Goal: Information Seeking & Learning: Learn about a topic

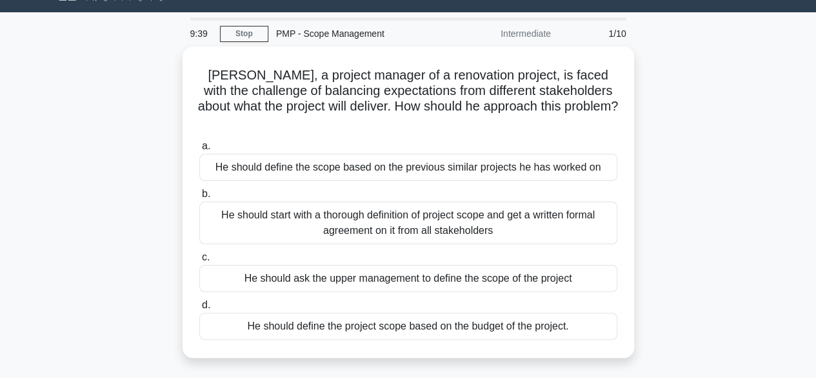
scroll to position [28, 0]
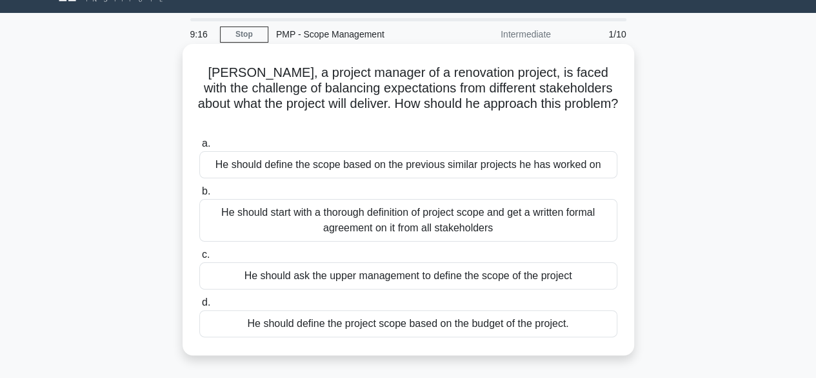
click at [432, 214] on div "He should start with a thorough definition of project scope and get a written f…" at bounding box center [408, 220] width 418 height 43
click at [199, 196] on input "b. He should start with a thorough definition of project scope and get a writte…" at bounding box center [199, 191] width 0 height 8
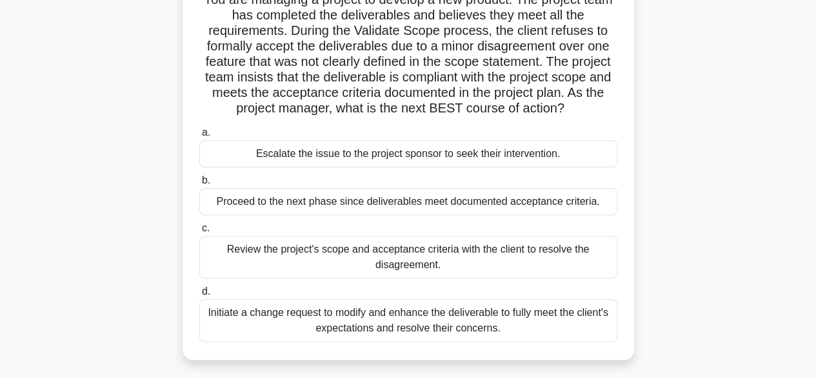
scroll to position [90, 0]
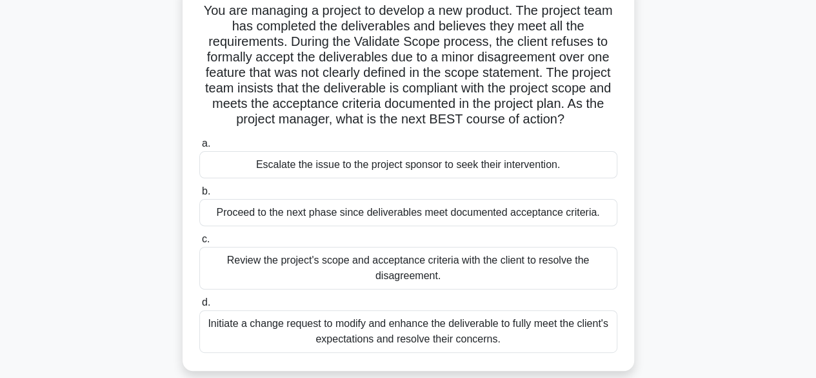
click at [474, 262] on div "Review the project's scope and acceptance criteria with the client to resolve t…" at bounding box center [408, 268] width 418 height 43
click at [199, 243] on input "c. Review the project's scope and acceptance criteria with the client to resolv…" at bounding box center [199, 239] width 0 height 8
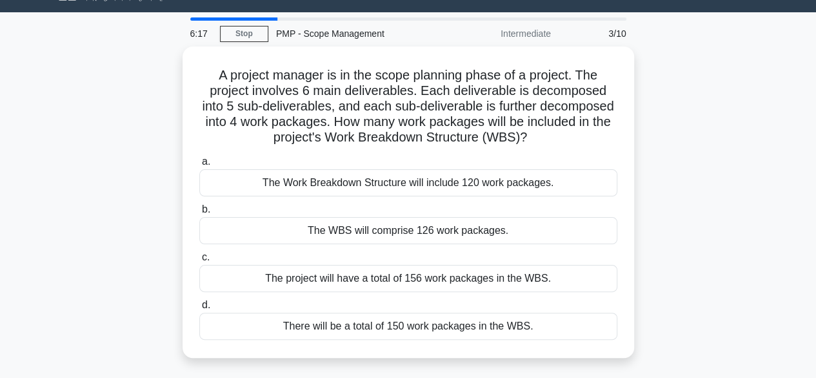
scroll to position [21, 0]
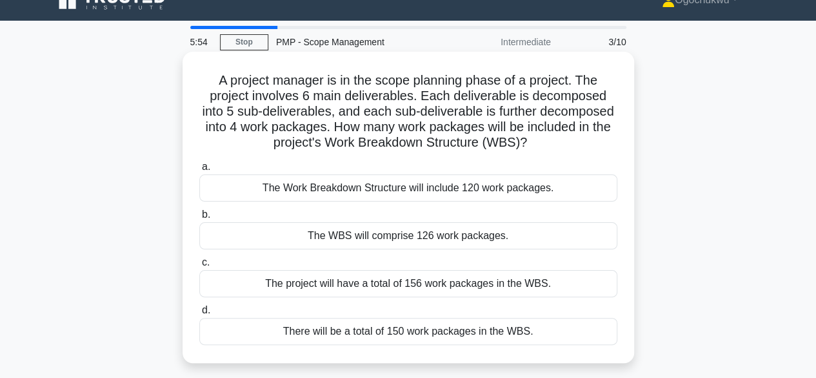
click at [438, 187] on div "The Work Breakdown Structure will include 120 work packages." at bounding box center [408, 187] width 418 height 27
click at [199, 171] on input "a. The Work Breakdown Structure will include 120 work packages." at bounding box center [199, 167] width 0 height 8
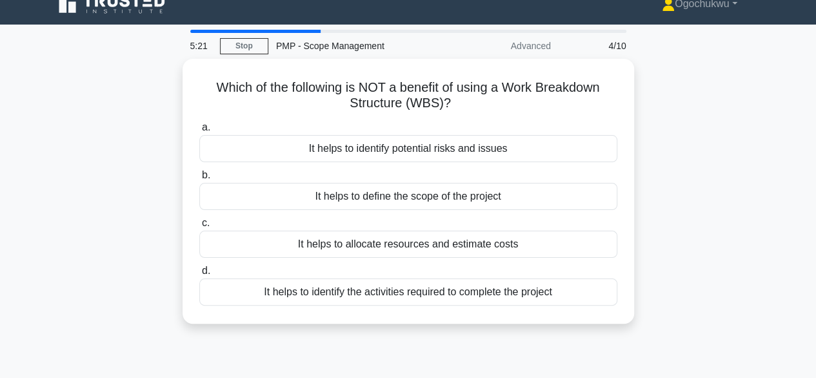
scroll to position [10, 0]
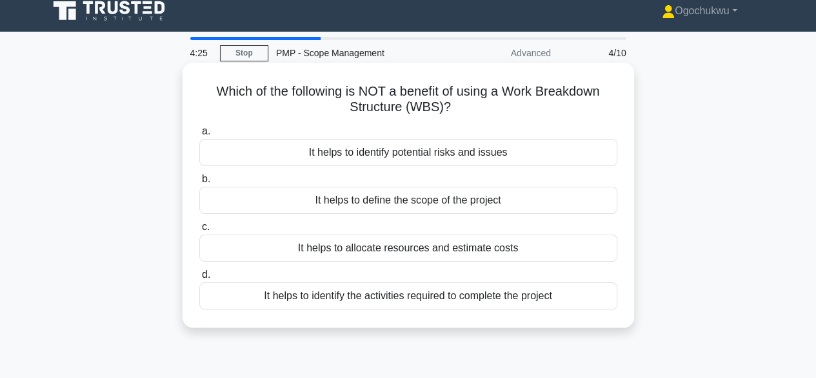
click at [401, 251] on div "It helps to allocate resources and estimate costs" at bounding box center [408, 247] width 418 height 27
click at [199, 231] on input "c. It helps to allocate resources and estimate costs" at bounding box center [199, 227] width 0 height 8
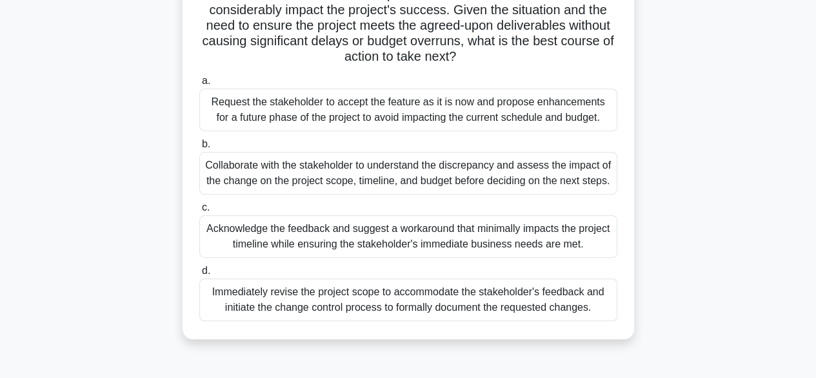
scroll to position [234, 0]
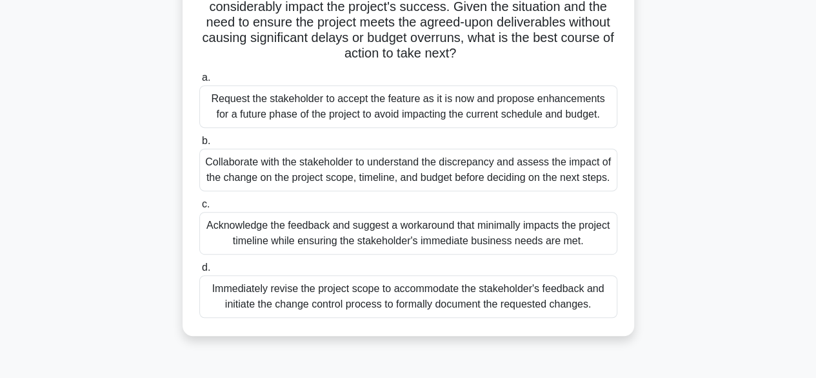
click at [438, 159] on div "Collaborate with the stakeholder to understand the discrepancy and assess the i…" at bounding box center [408, 169] width 418 height 43
click at [199, 145] on input "b. Collaborate with the stakeholder to understand the discrepancy and assess th…" at bounding box center [199, 141] width 0 height 8
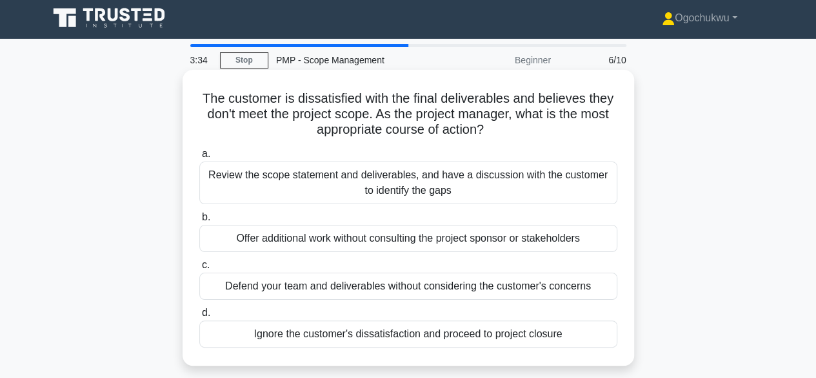
scroll to position [0, 0]
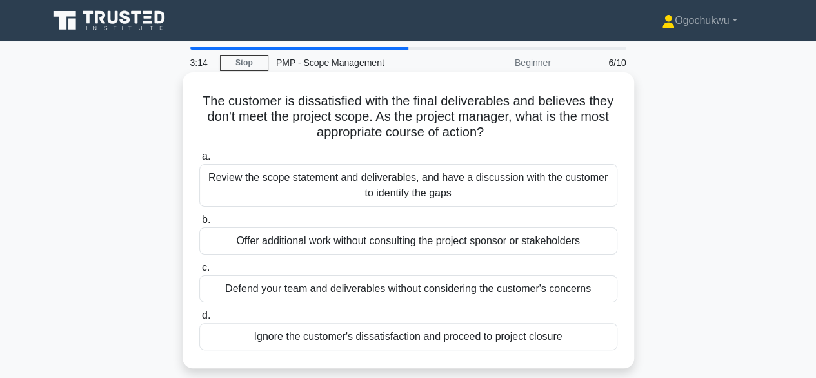
click at [327, 139] on h5 "The customer is dissatisfied with the final deliverables and believes they don'…" at bounding box center [408, 117] width 421 height 48
click at [351, 177] on div "Review the scope statement and deliverables, and have a discussion with the cus…" at bounding box center [408, 185] width 418 height 43
click at [199, 161] on input "a. Review the scope statement and deliverables, and have a discussion with the …" at bounding box center [199, 156] width 0 height 8
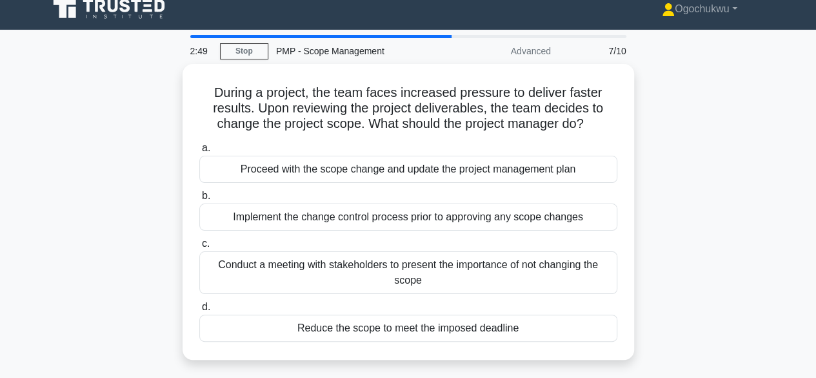
scroll to position [12, 0]
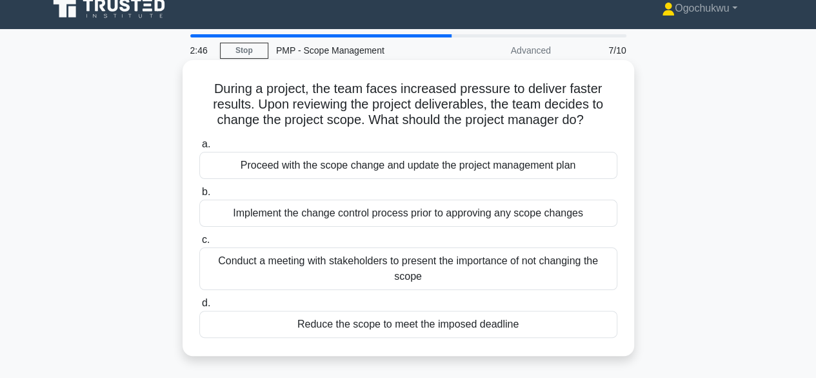
click at [353, 219] on div "Implement the change control process prior to approving any scope changes" at bounding box center [408, 212] width 418 height 27
click at [199, 196] on input "b. Implement the change control process prior to approving any scope changes" at bounding box center [199, 192] width 0 height 8
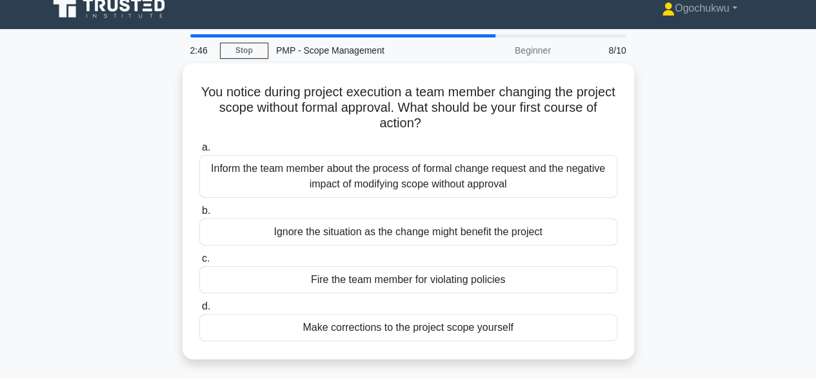
scroll to position [0, 0]
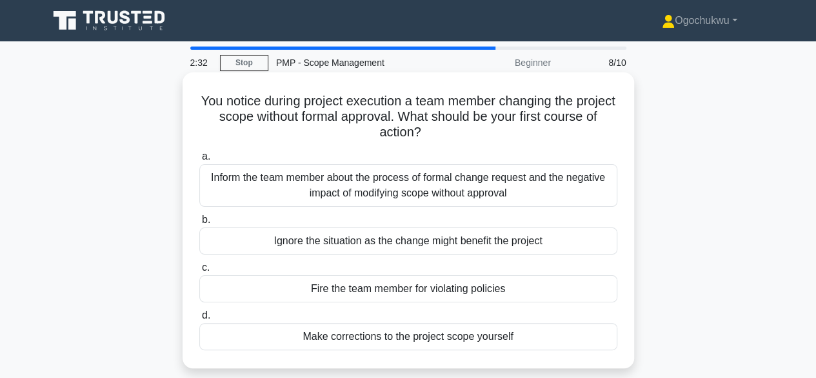
click at [358, 184] on div "Inform the team member about the process of formal change request and the negat…" at bounding box center [408, 185] width 418 height 43
click at [199, 161] on input "a. Inform the team member about the process of formal change request and the ne…" at bounding box center [199, 156] width 0 height 8
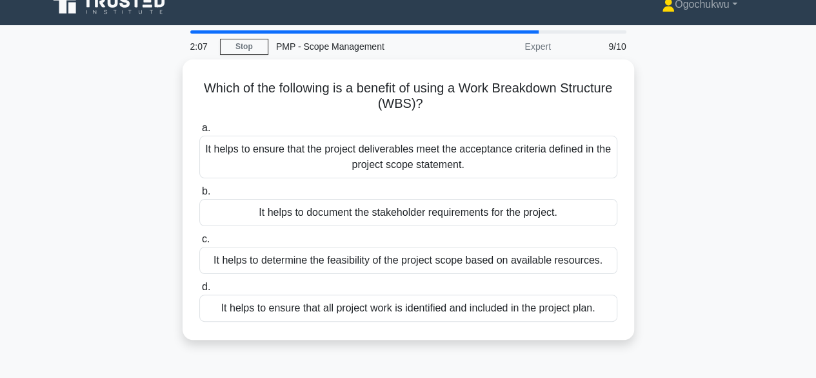
scroll to position [17, 0]
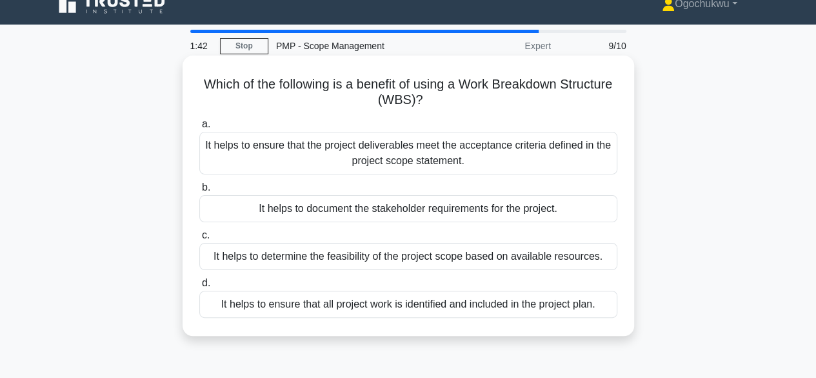
click at [385, 301] on div "It helps to ensure that all project work is identified and included in the proj…" at bounding box center [408, 303] width 418 height 27
click at [199, 287] on input "d. It helps to ensure that all project work is identified and included in the p…" at bounding box center [199, 283] width 0 height 8
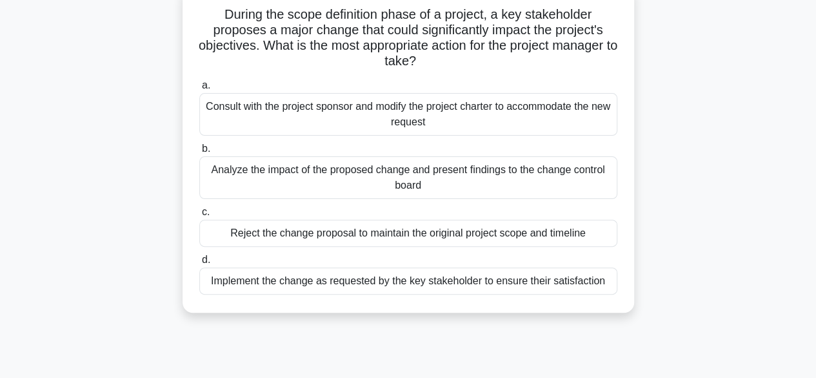
scroll to position [34, 0]
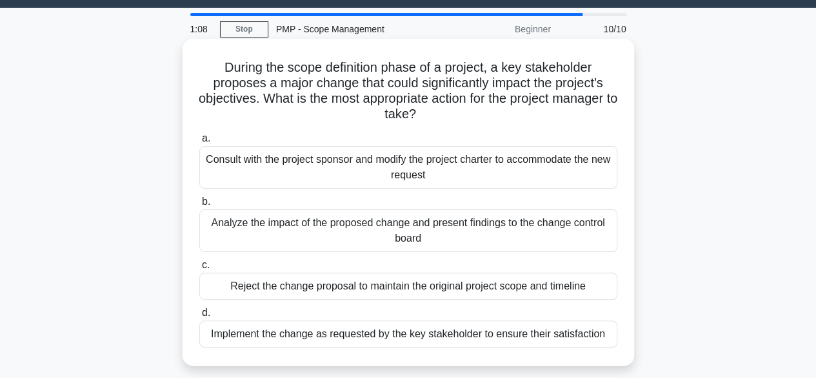
click at [395, 240] on div "Analyze the impact of the proposed change and present findings to the change co…" at bounding box center [408, 230] width 418 height 43
click at [199, 206] on input "b. Analyze the impact of the proposed change and present findings to the change…" at bounding box center [199, 201] width 0 height 8
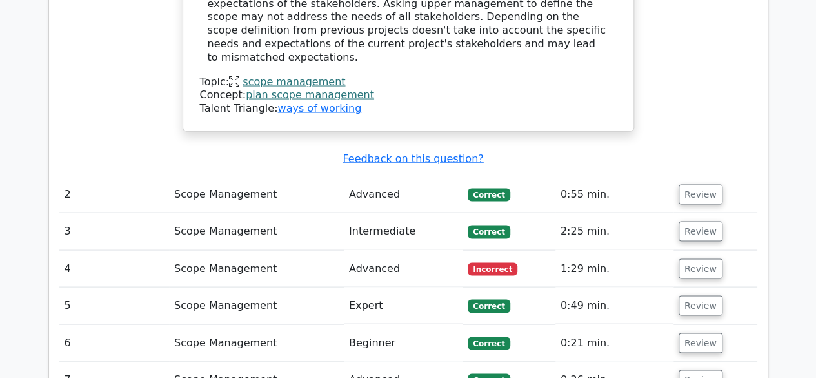
scroll to position [1149, 0]
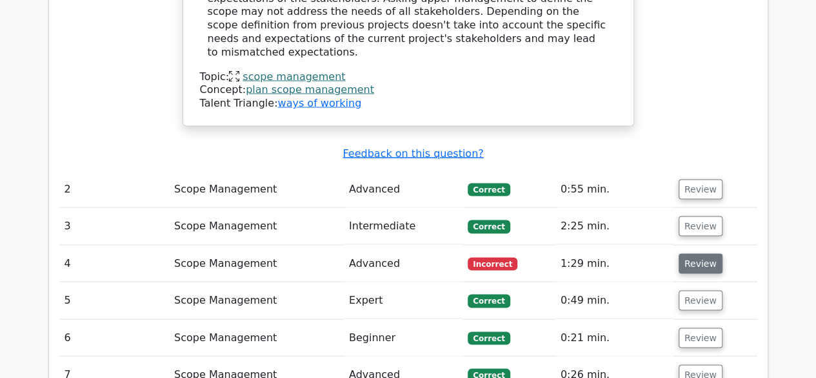
click at [692, 253] on button "Review" at bounding box center [701, 263] width 44 height 20
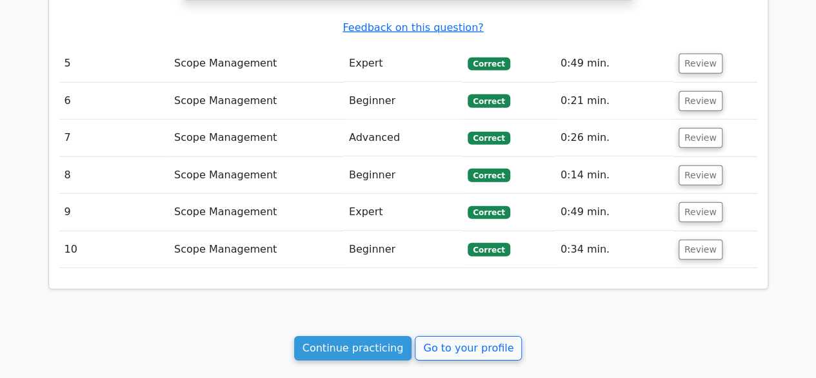
scroll to position [1970, 0]
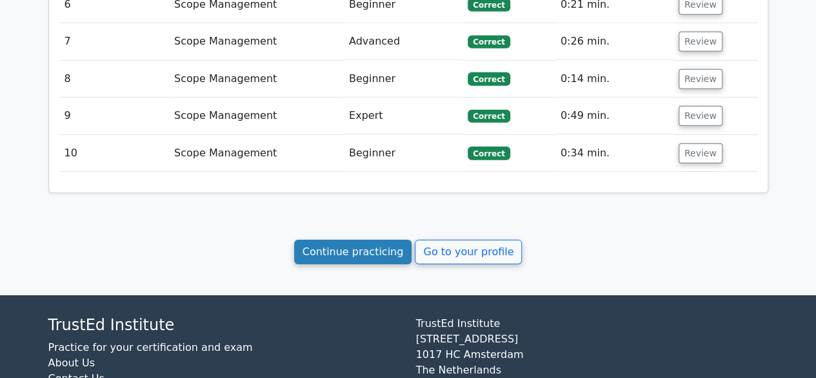
click at [356, 239] on link "Continue practicing" at bounding box center [353, 251] width 118 height 25
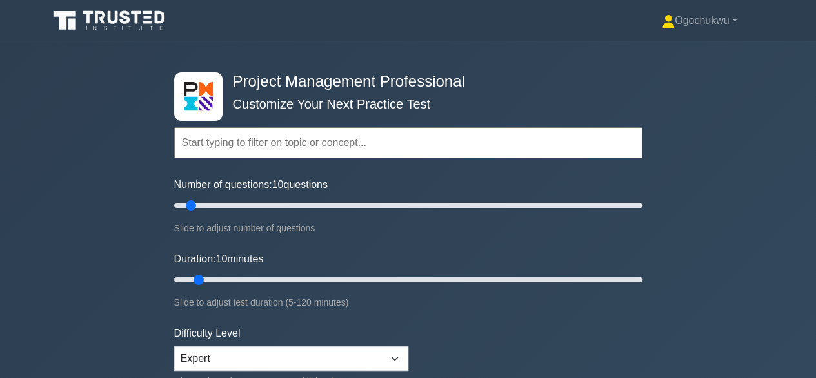
click at [303, 158] on input "text" at bounding box center [408, 142] width 469 height 31
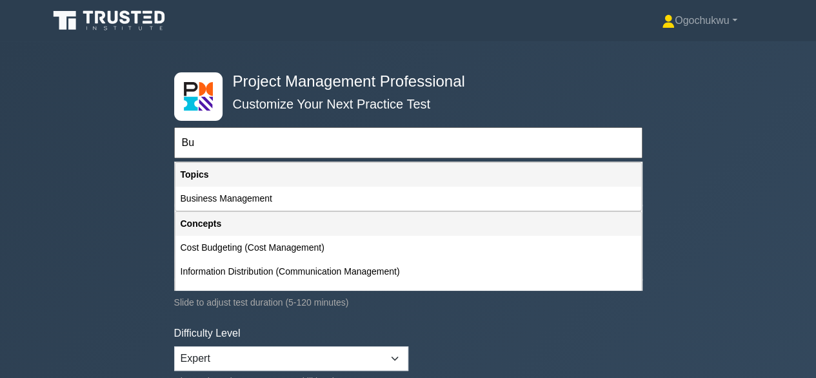
type input "B"
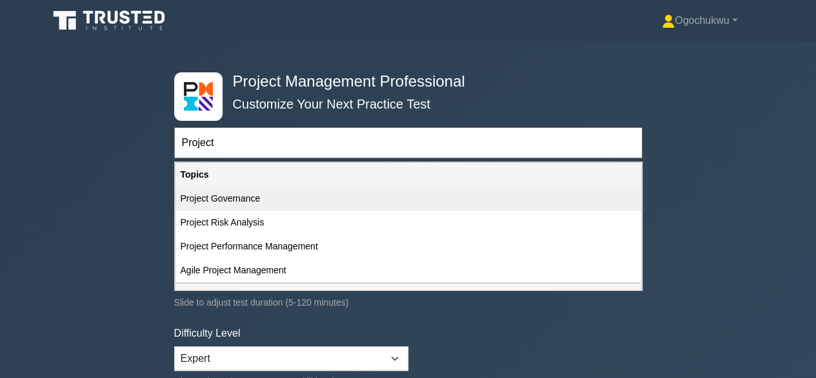
click at [230, 197] on div "Project Governance" at bounding box center [409, 199] width 466 height 24
type input "Project Governance"
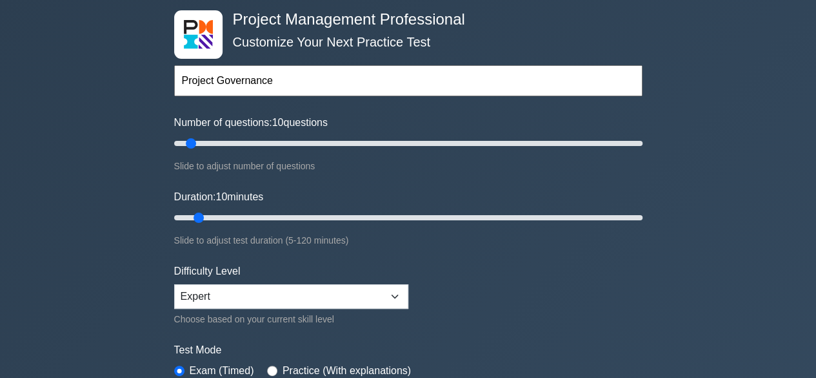
scroll to position [44, 0]
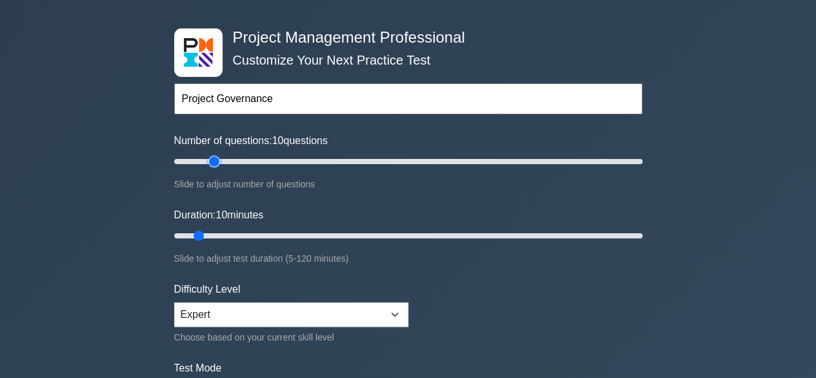
type input "20"
click at [215, 156] on input "Number of questions: 10 questions" at bounding box center [408, 161] width 469 height 15
click at [213, 234] on input "Duration: 10 minutes" at bounding box center [408, 235] width 469 height 15
type input "20"
click at [236, 230] on input "Duration: 20 minutes" at bounding box center [408, 235] width 469 height 15
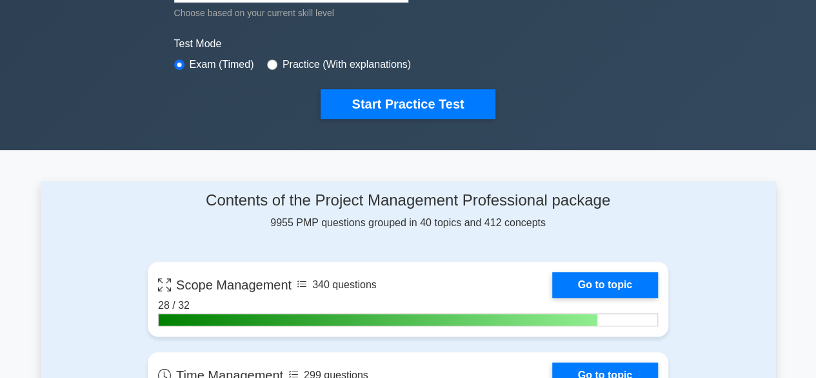
scroll to position [392, 0]
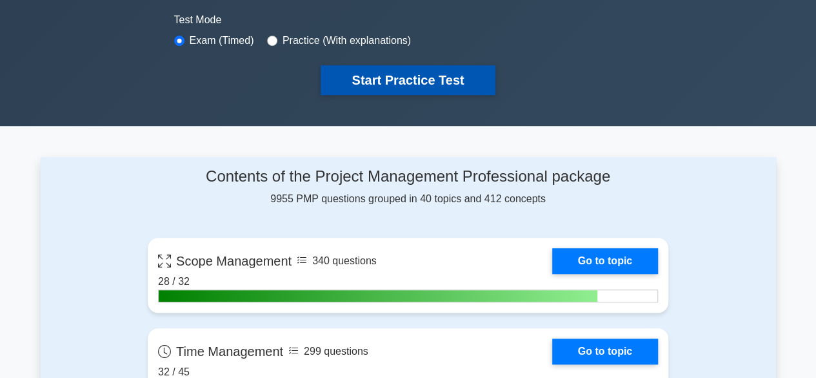
click at [410, 72] on button "Start Practice Test" at bounding box center [408, 80] width 174 height 30
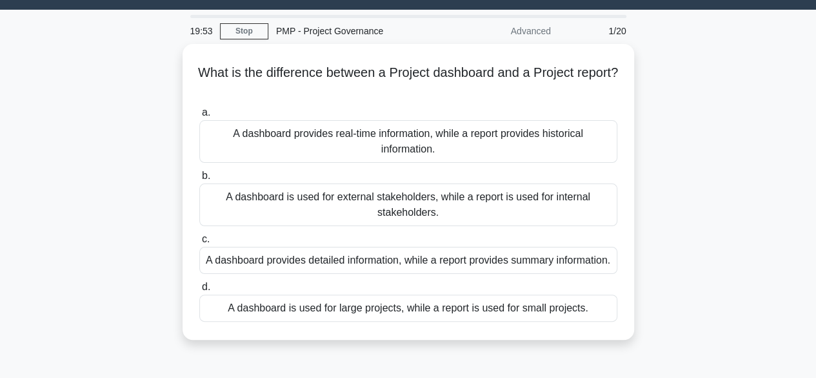
scroll to position [35, 0]
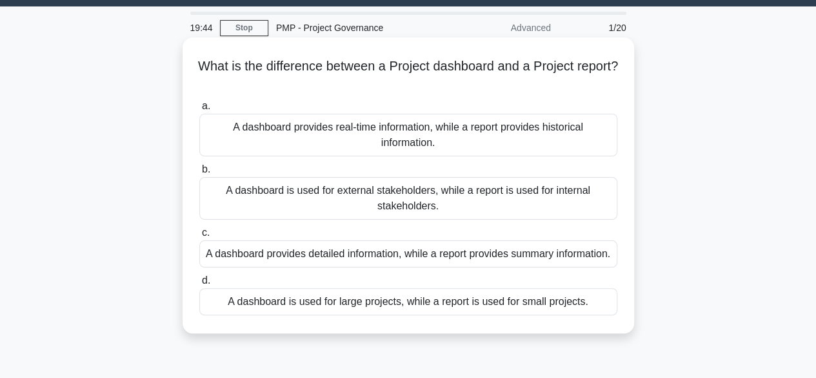
click at [412, 139] on div "A dashboard provides real-time information, while a report provides historical …" at bounding box center [408, 135] width 418 height 43
click at [199, 110] on input "a. A dashboard provides real-time information, while a report provides historic…" at bounding box center [199, 106] width 0 height 8
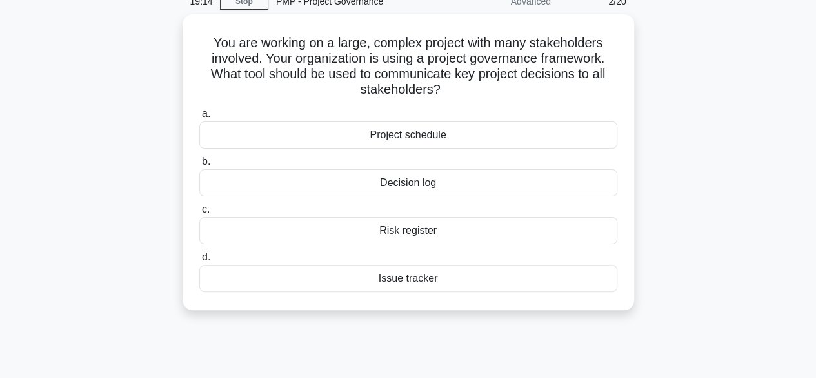
scroll to position [62, 0]
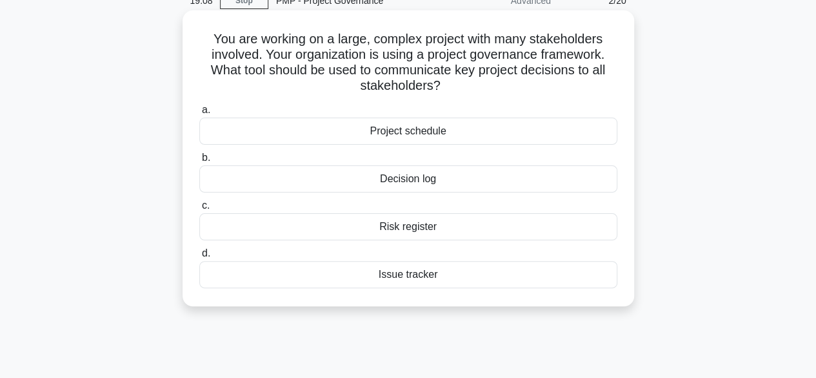
click at [441, 185] on div "Decision log" at bounding box center [408, 178] width 418 height 27
click at [199, 162] on input "b. Decision log" at bounding box center [199, 158] width 0 height 8
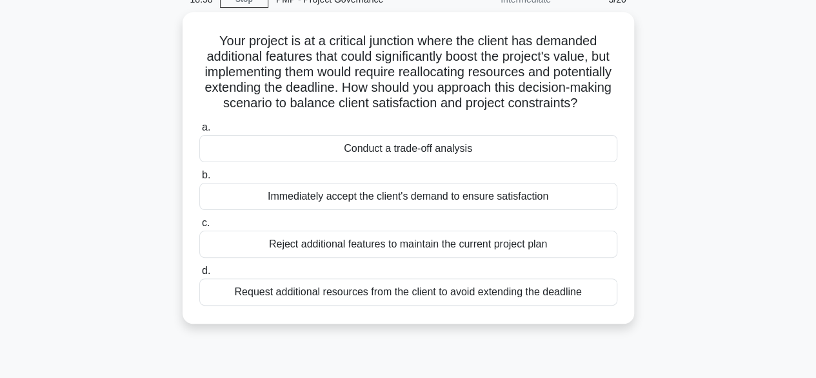
scroll to position [65, 0]
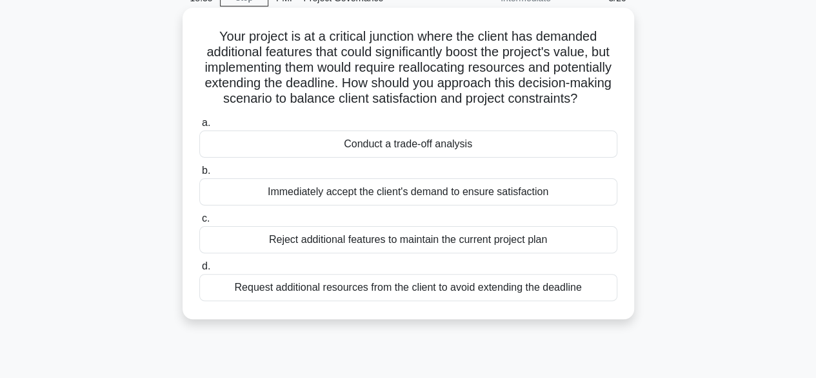
click at [416, 157] on div "Conduct a trade-off analysis" at bounding box center [408, 143] width 418 height 27
click at [199, 127] on input "a. Conduct a trade-off analysis" at bounding box center [199, 123] width 0 height 8
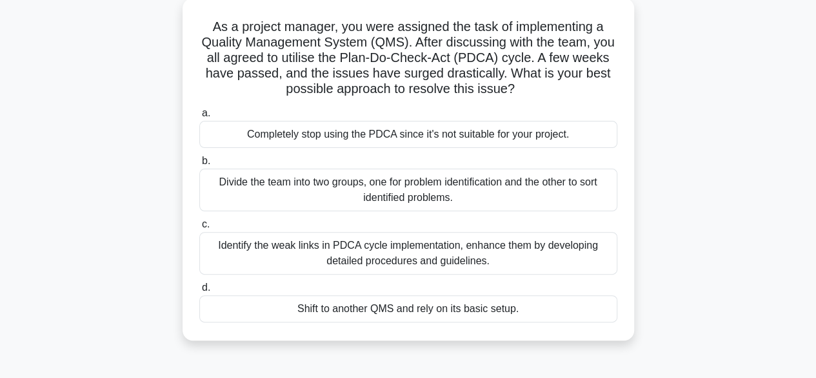
scroll to position [86, 0]
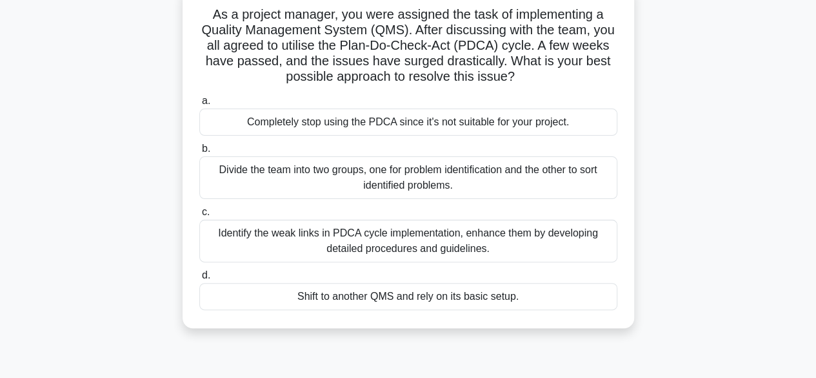
click at [401, 248] on div "Identify the weak links in PDCA cycle implementation, enhance them by developin…" at bounding box center [408, 240] width 418 height 43
click at [199, 216] on input "c. Identify the weak links in PDCA cycle implementation, enhance them by develo…" at bounding box center [199, 212] width 0 height 8
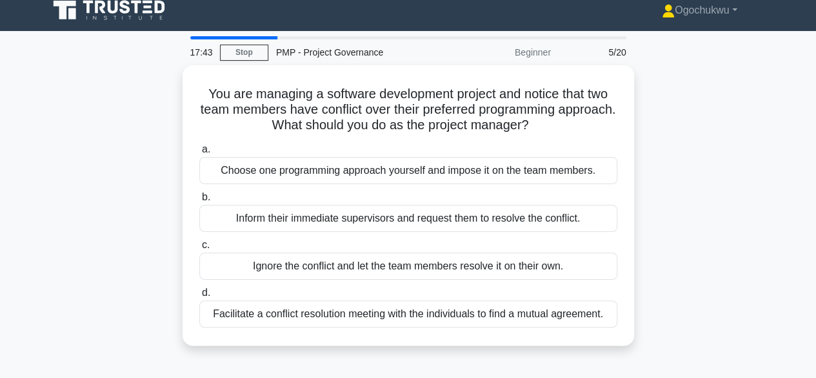
scroll to position [14, 0]
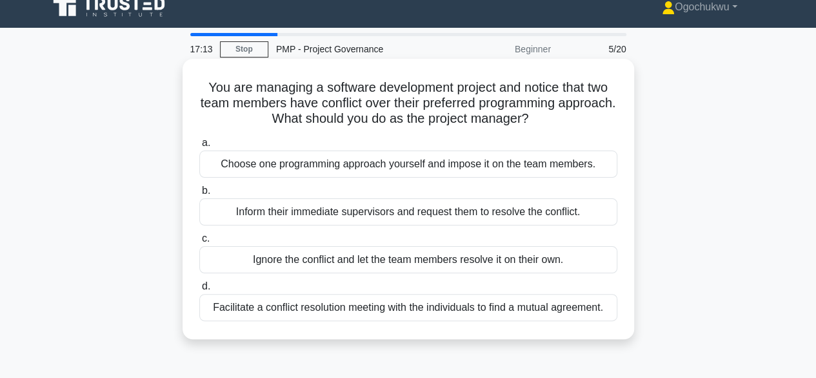
click at [442, 310] on div "Facilitate a conflict resolution meeting with the individuals to find a mutual …" at bounding box center [408, 307] width 418 height 27
click at [199, 290] on input "d. Facilitate a conflict resolution meeting with the individuals to find a mutu…" at bounding box center [199, 286] width 0 height 8
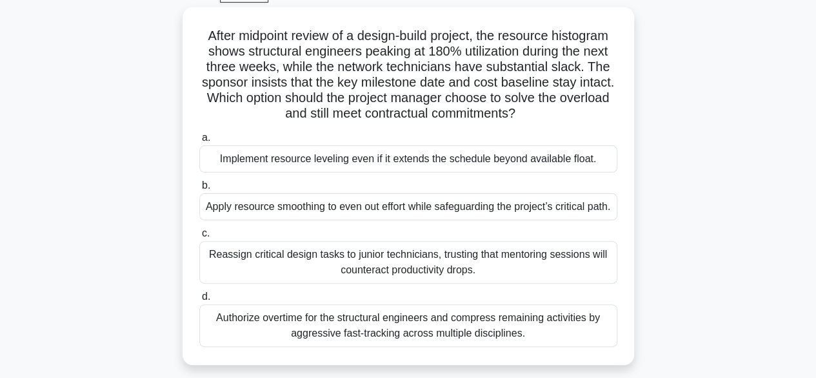
scroll to position [80, 0]
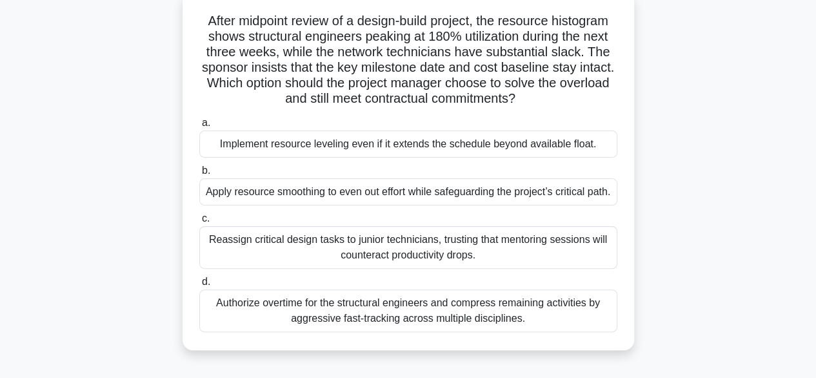
click at [481, 194] on div "Apply resource smoothing to even out effort while safeguarding the project’s cr…" at bounding box center [408, 191] width 418 height 27
click at [199, 175] on input "b. Apply resource smoothing to even out effort while safeguarding the project’s…" at bounding box center [199, 171] width 0 height 8
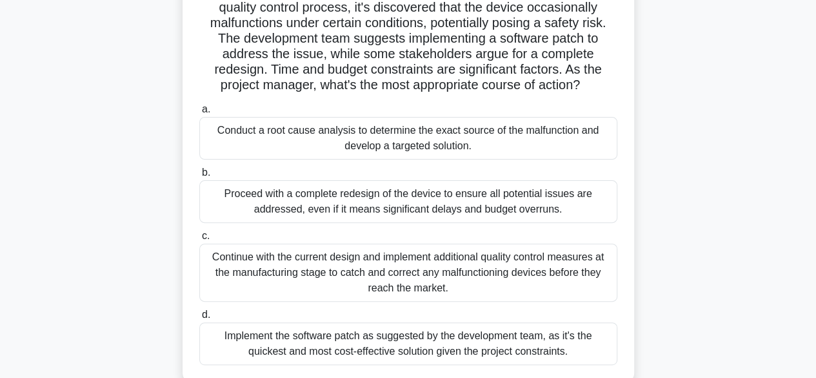
scroll to position [115, 0]
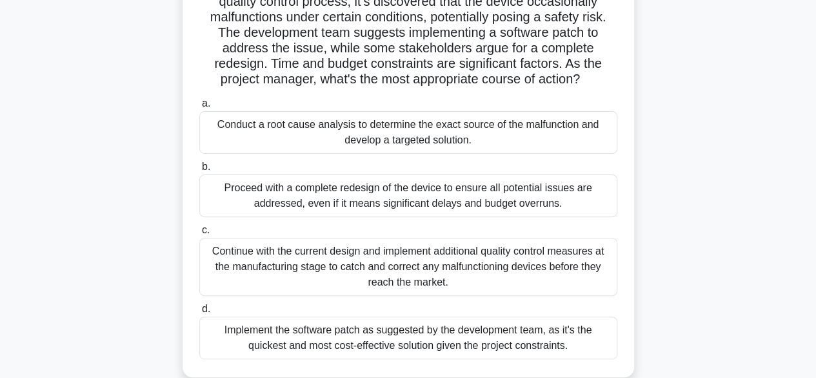
click at [440, 146] on div "Conduct a root cause analysis to determine the exact source of the malfunction …" at bounding box center [408, 132] width 418 height 43
click at [199, 108] on input "a. Conduct a root cause analysis to determine the exact source of the malfuncti…" at bounding box center [199, 103] width 0 height 8
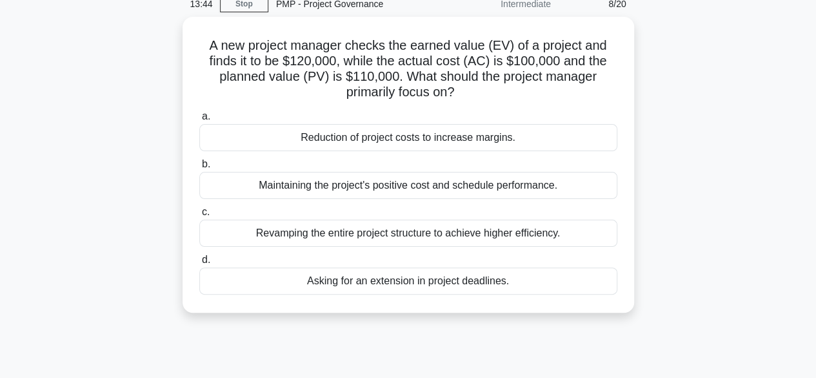
scroll to position [61, 0]
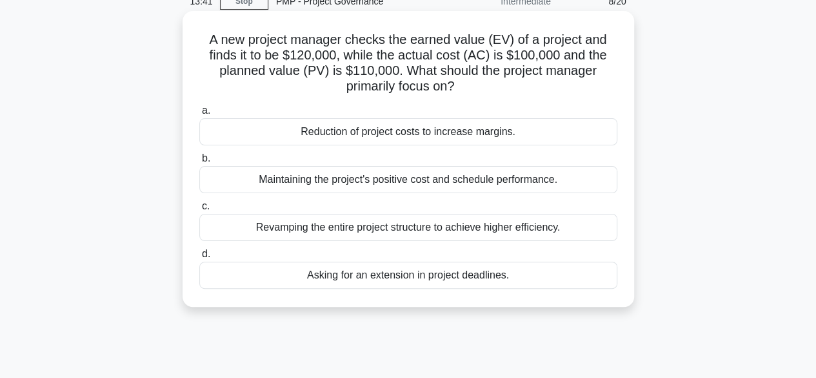
click at [447, 179] on div "Maintaining the project's positive cost and schedule performance." at bounding box center [408, 179] width 418 height 27
click at [199, 163] on input "b. Maintaining the project's positive cost and schedule performance." at bounding box center [199, 158] width 0 height 8
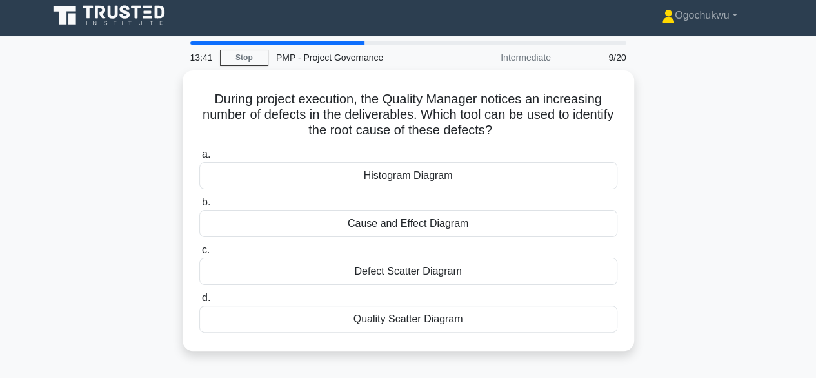
scroll to position [0, 0]
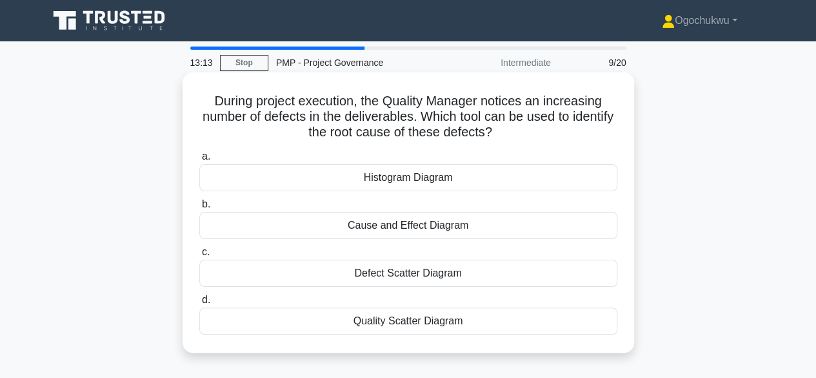
click at [387, 225] on div "Cause and Effect Diagram" at bounding box center [408, 225] width 418 height 27
click at [199, 208] on input "b. Cause and Effect Diagram" at bounding box center [199, 204] width 0 height 8
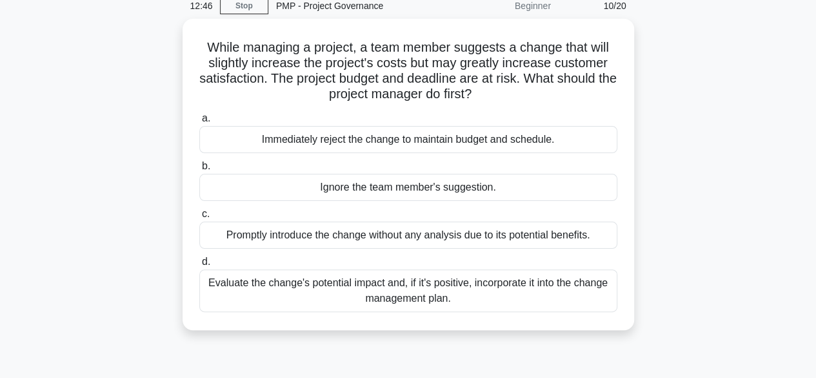
scroll to position [70, 0]
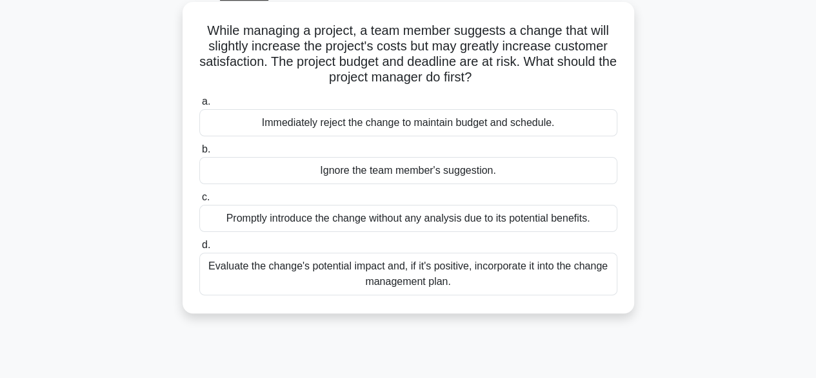
click at [458, 276] on div "Evaluate the change's potential impact and, if it's positive, incorporate it in…" at bounding box center [408, 273] width 418 height 43
click at [199, 249] on input "d. Evaluate the change's potential impact and, if it's positive, incorporate it…" at bounding box center [199, 245] width 0 height 8
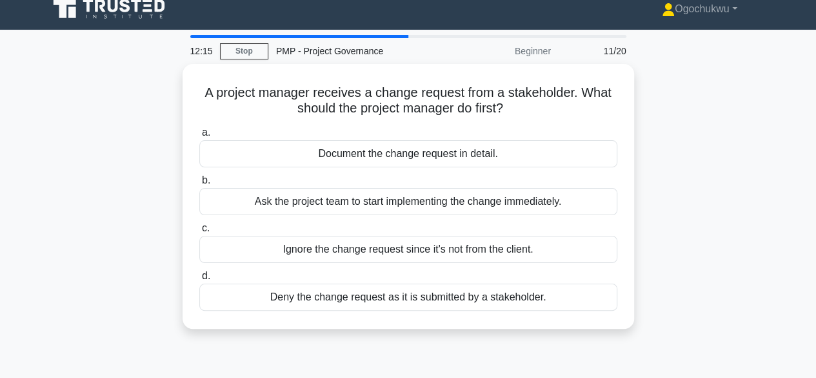
scroll to position [12, 0]
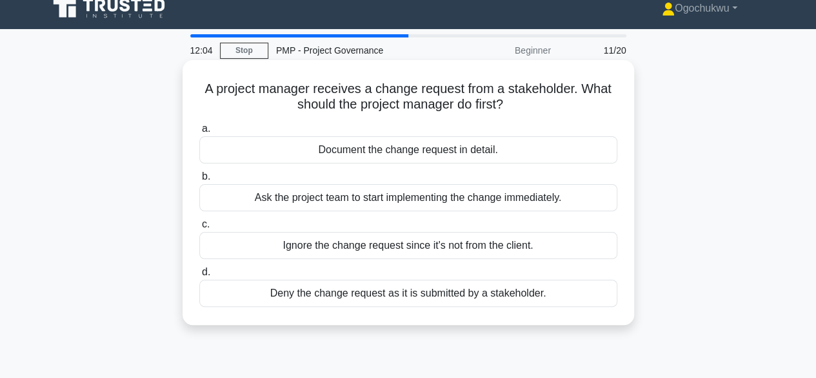
click at [419, 152] on div "Document the change request in detail." at bounding box center [408, 149] width 418 height 27
click at [199, 133] on input "a. Document the change request in detail." at bounding box center [199, 129] width 0 height 8
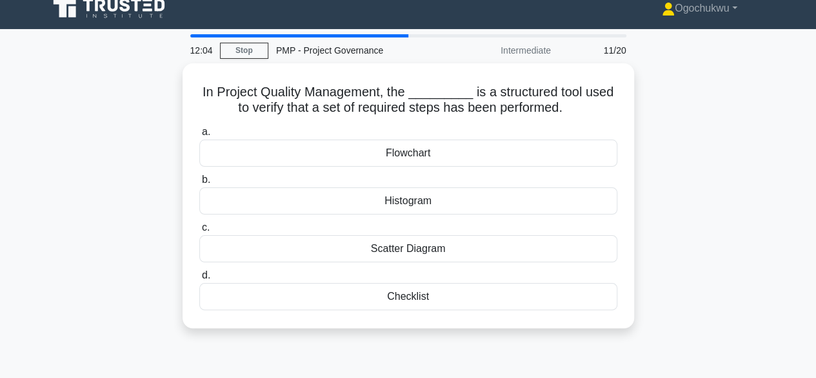
scroll to position [0, 0]
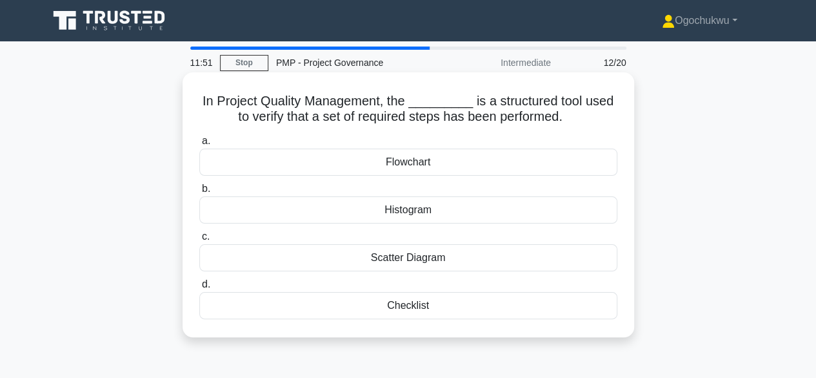
click at [407, 305] on div "Checklist" at bounding box center [408, 305] width 418 height 27
click at [199, 288] on input "d. Checklist" at bounding box center [199, 284] width 0 height 8
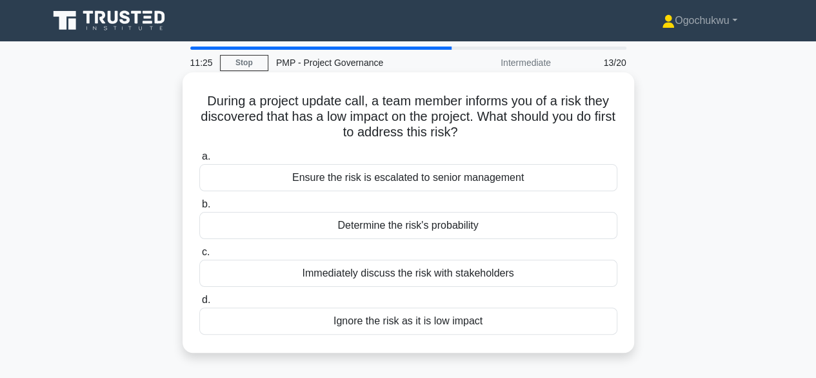
click at [445, 233] on div "Determine the risk's probability" at bounding box center [408, 225] width 418 height 27
click at [199, 208] on input "b. Determine the risk's probability" at bounding box center [199, 204] width 0 height 8
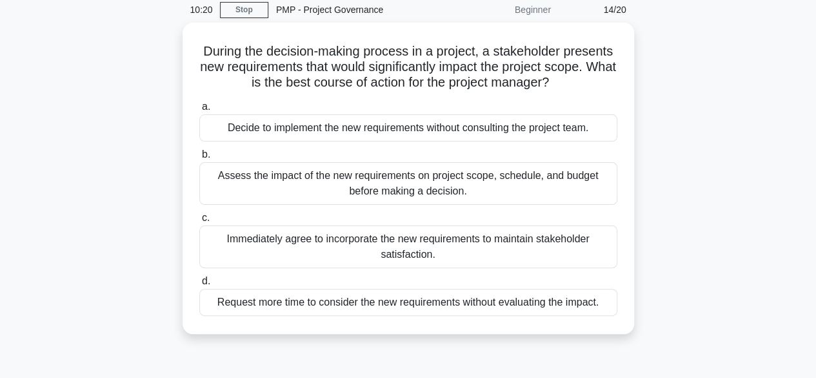
scroll to position [54, 0]
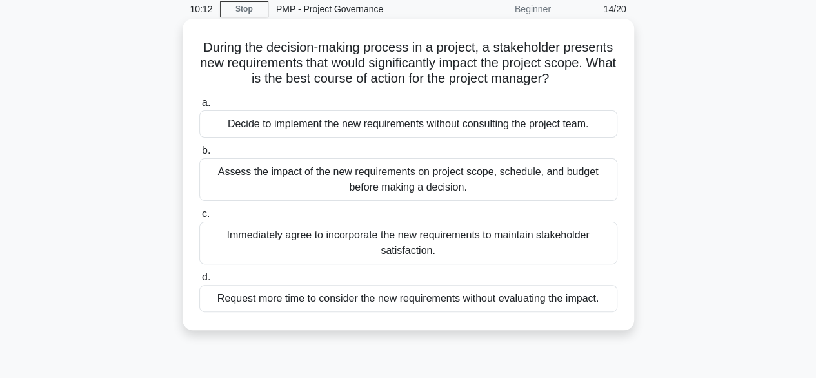
click at [373, 183] on div "Assess the impact of the new requirements on project scope, schedule, and budge…" at bounding box center [408, 179] width 418 height 43
click at [199, 155] on input "b. Assess the impact of the new requirements on project scope, schedule, and bu…" at bounding box center [199, 150] width 0 height 8
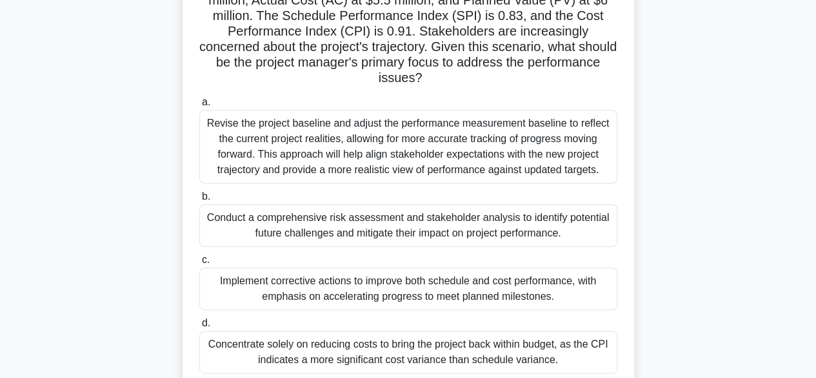
scroll to position [136, 0]
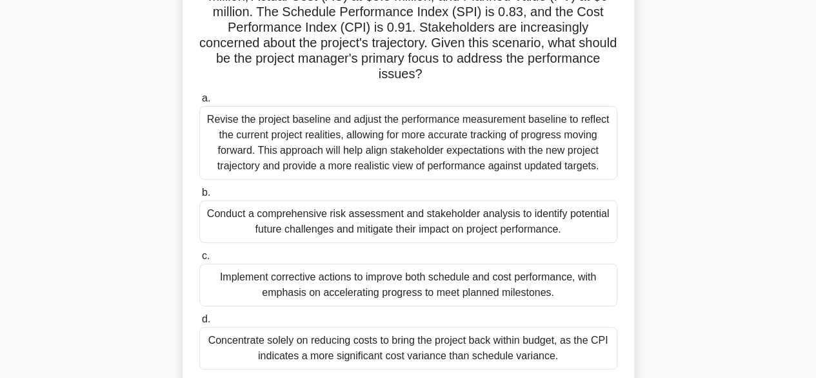
click at [429, 293] on div "Implement corrective actions to improve both schedule and cost performance, wit…" at bounding box center [408, 284] width 418 height 43
click at [199, 260] on input "c. Implement corrective actions to improve both schedule and cost performance, …" at bounding box center [199, 256] width 0 height 8
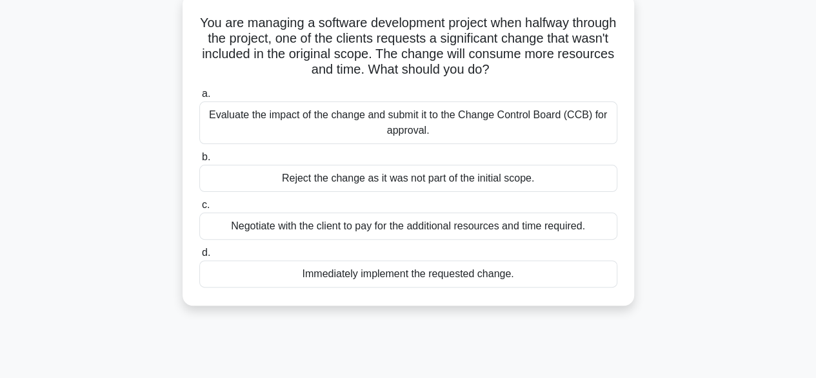
scroll to position [83, 0]
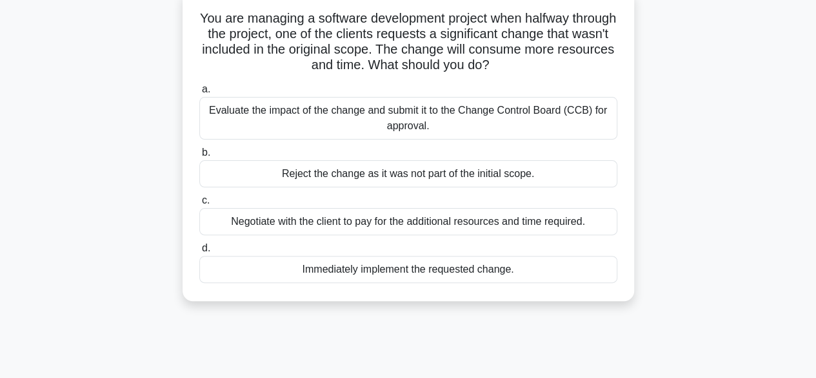
click at [507, 118] on div "Evaluate the impact of the change and submit it to the Change Control Board (CC…" at bounding box center [408, 118] width 418 height 43
click at [199, 94] on input "a. Evaluate the impact of the change and submit it to the Change Control Board …" at bounding box center [199, 89] width 0 height 8
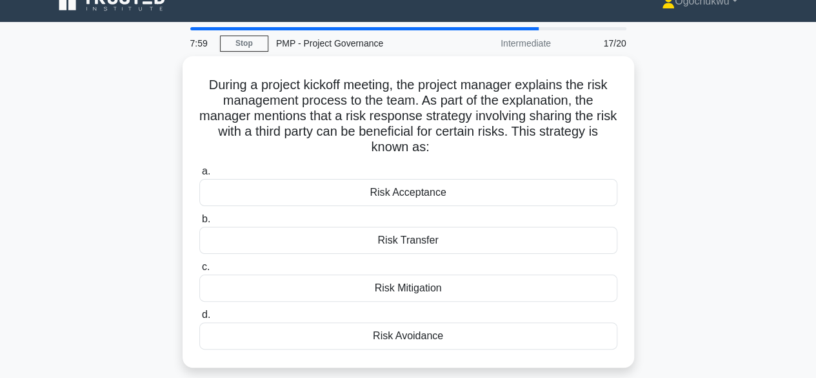
scroll to position [19, 0]
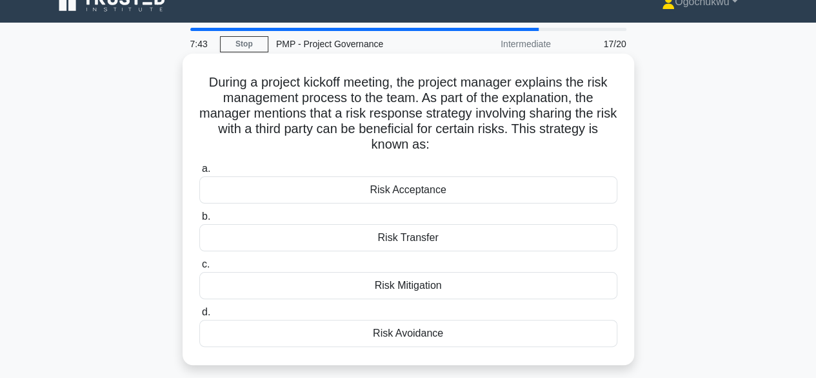
click at [419, 245] on div "Risk Transfer" at bounding box center [408, 237] width 418 height 27
click at [199, 221] on input "b. Risk Transfer" at bounding box center [199, 216] width 0 height 8
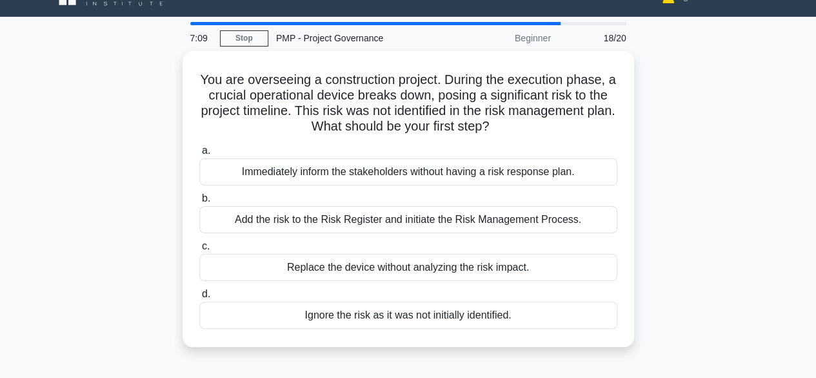
scroll to position [28, 0]
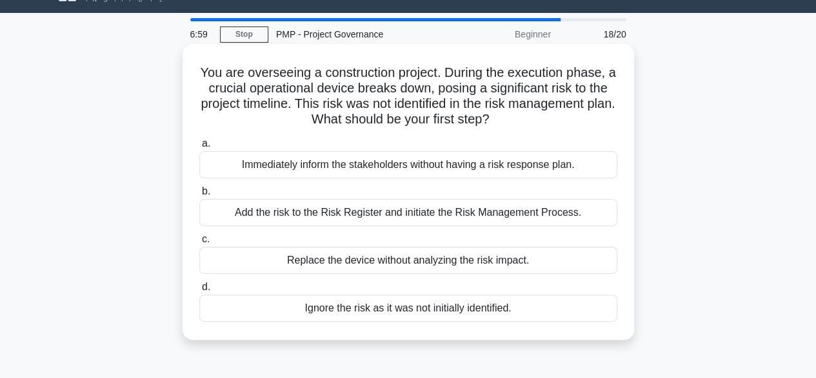
click at [400, 223] on div "Add the risk to the Risk Register and initiate the Risk Management Process." at bounding box center [408, 212] width 418 height 27
click at [199, 196] on input "b. Add the risk to the Risk Register and initiate the Risk Management Process." at bounding box center [199, 191] width 0 height 8
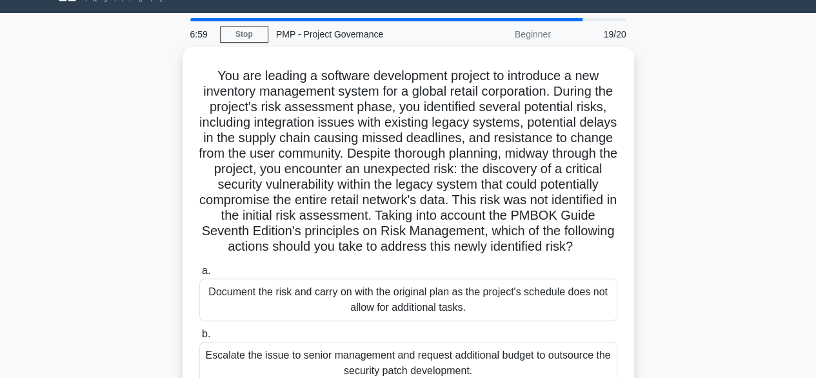
scroll to position [0, 0]
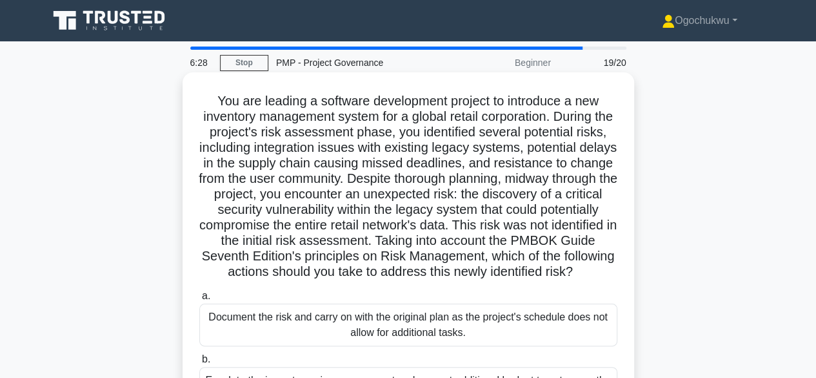
click at [401, 227] on h5 "You are leading a software development project to introduce a new inventory man…" at bounding box center [408, 186] width 421 height 187
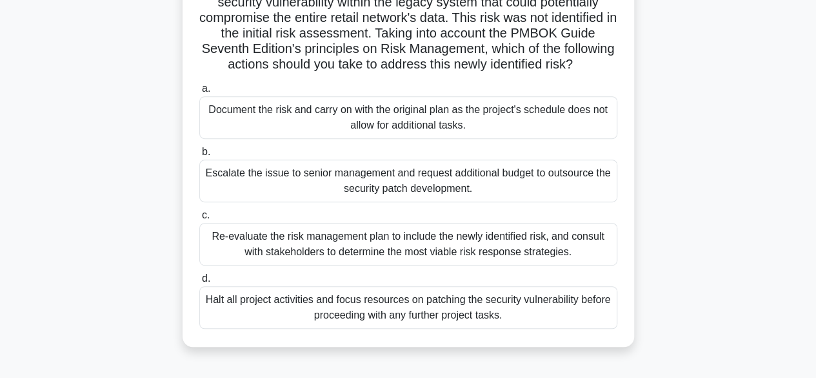
scroll to position [218, 0]
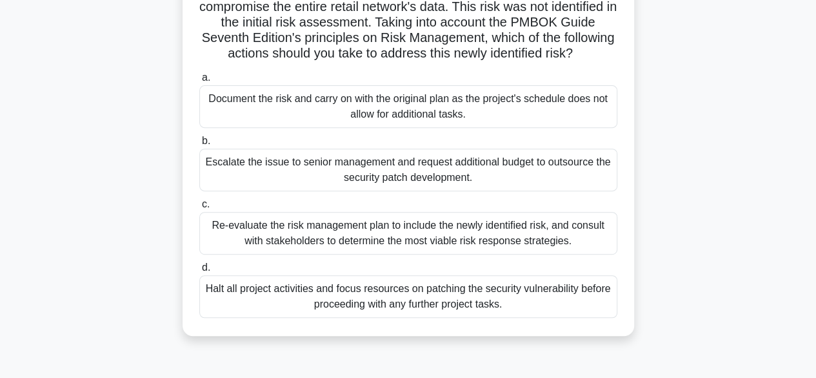
click at [482, 250] on div "Re-evaluate the risk management plan to include the newly identified risk, and …" at bounding box center [408, 233] width 418 height 43
click at [199, 208] on input "c. Re-evaluate the risk management plan to include the newly identified risk, a…" at bounding box center [199, 204] width 0 height 8
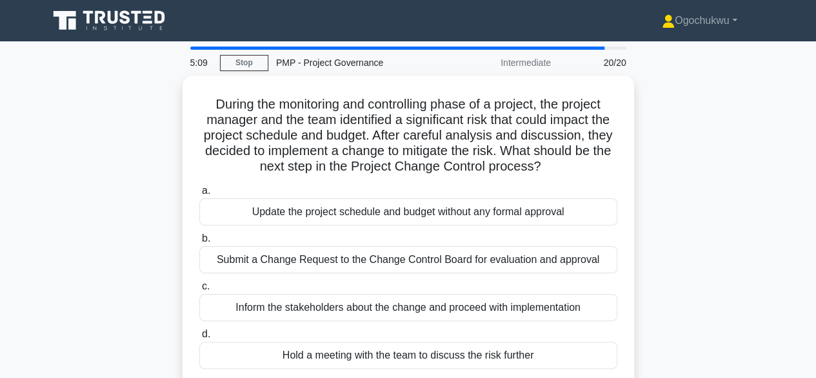
scroll to position [46, 0]
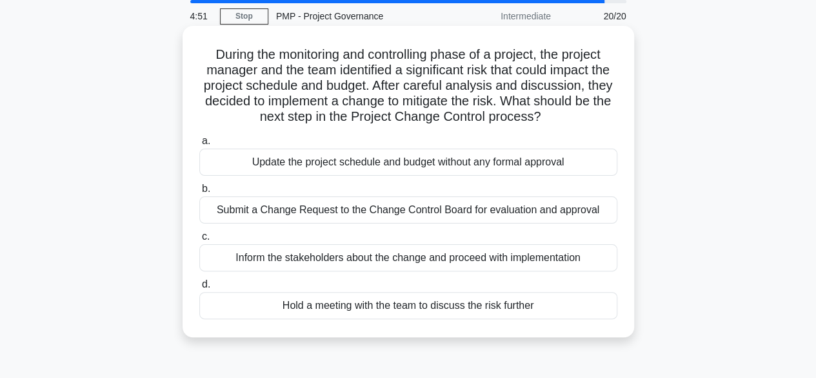
click at [417, 210] on div "Submit a Change Request to the Change Control Board for evaluation and approval" at bounding box center [408, 209] width 418 height 27
click at [199, 193] on input "b. Submit a Change Request to the Change Control Board for evaluation and appro…" at bounding box center [199, 189] width 0 height 8
